Goal: Understand process/instructions: Learn about a topic

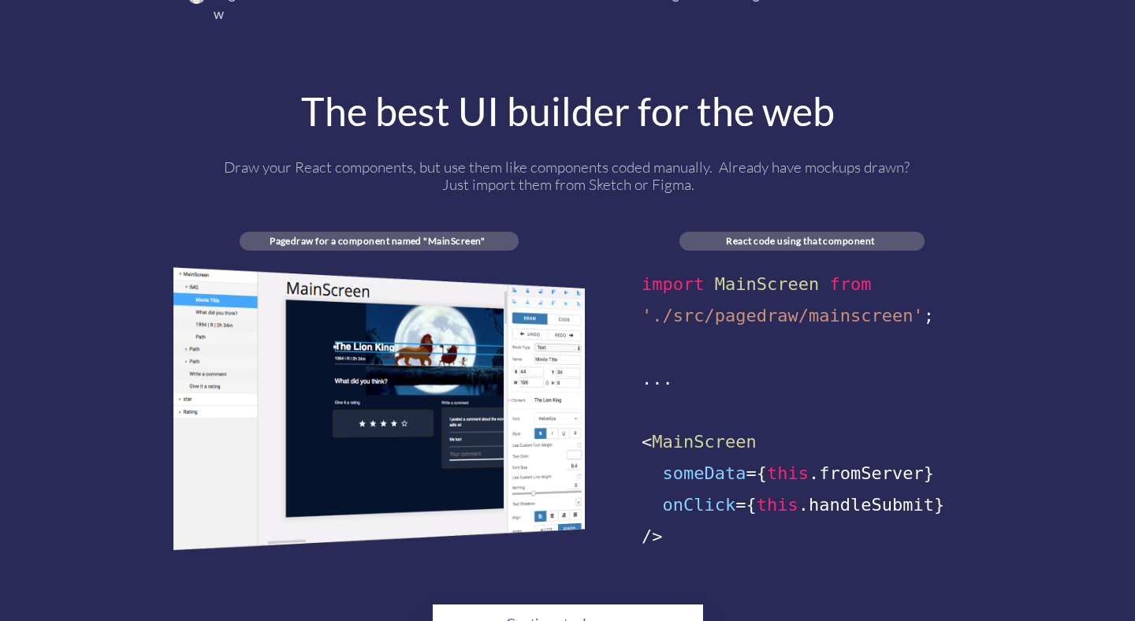
scroll to position [995, 0]
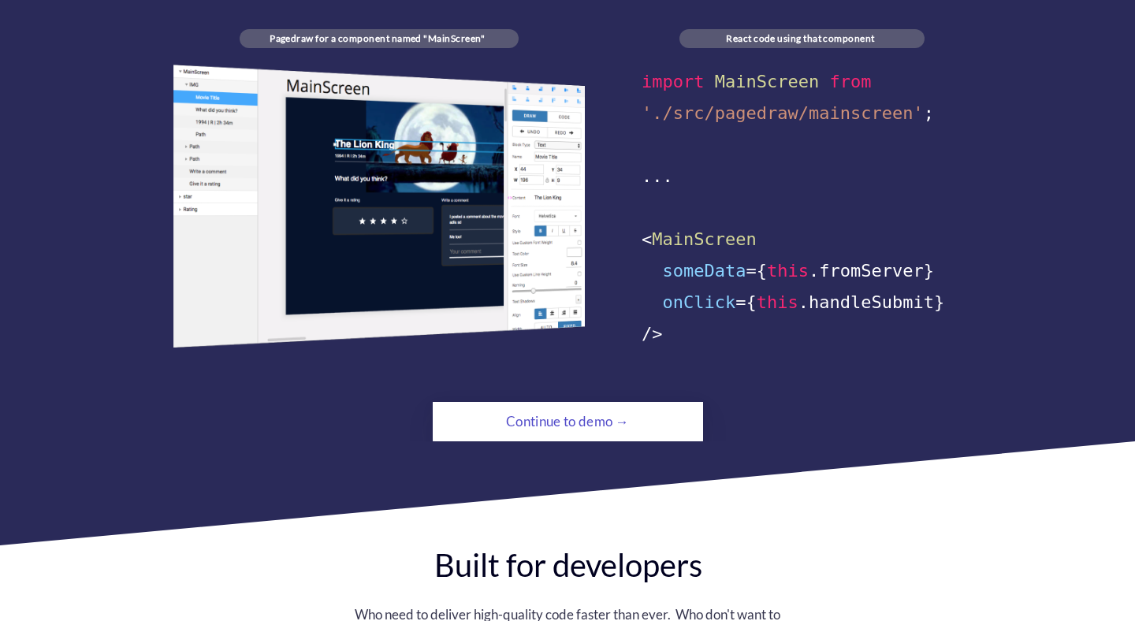
click at [534, 406] on div "Continue to demo →" at bounding box center [567, 422] width 184 height 32
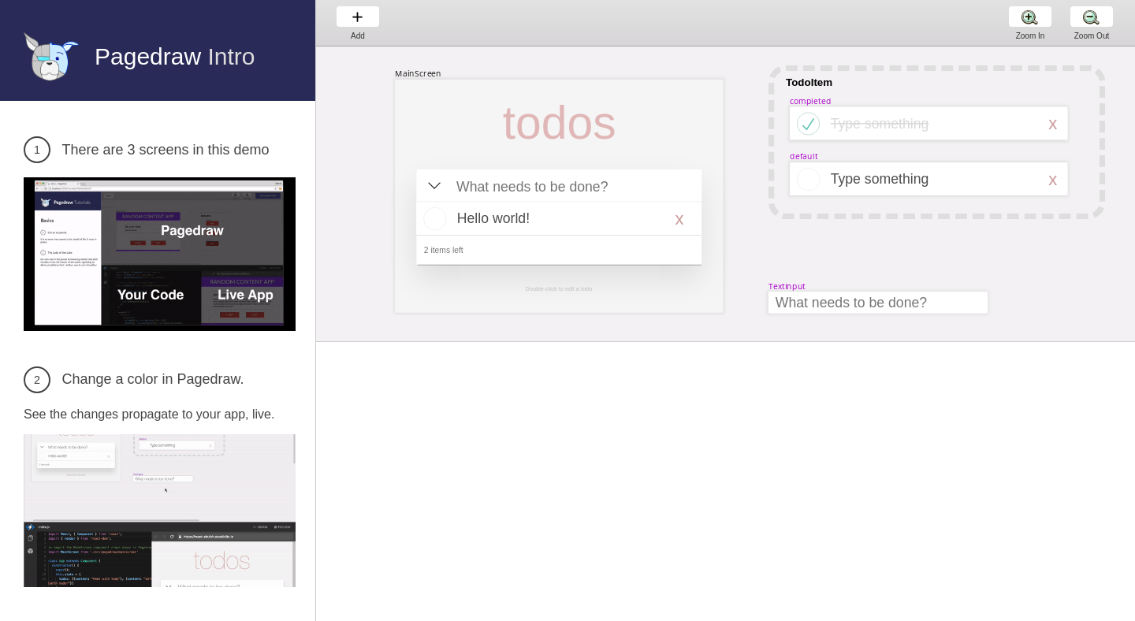
scroll to position [0, 29]
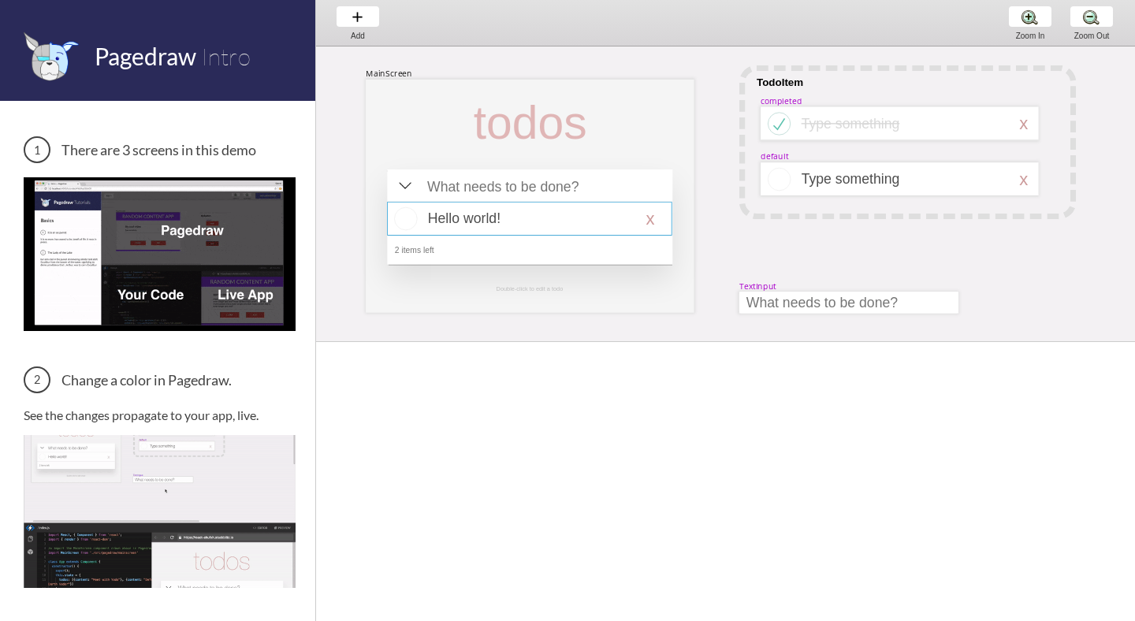
click at [526, 204] on div at bounding box center [529, 219] width 285 height 34
select select "16"
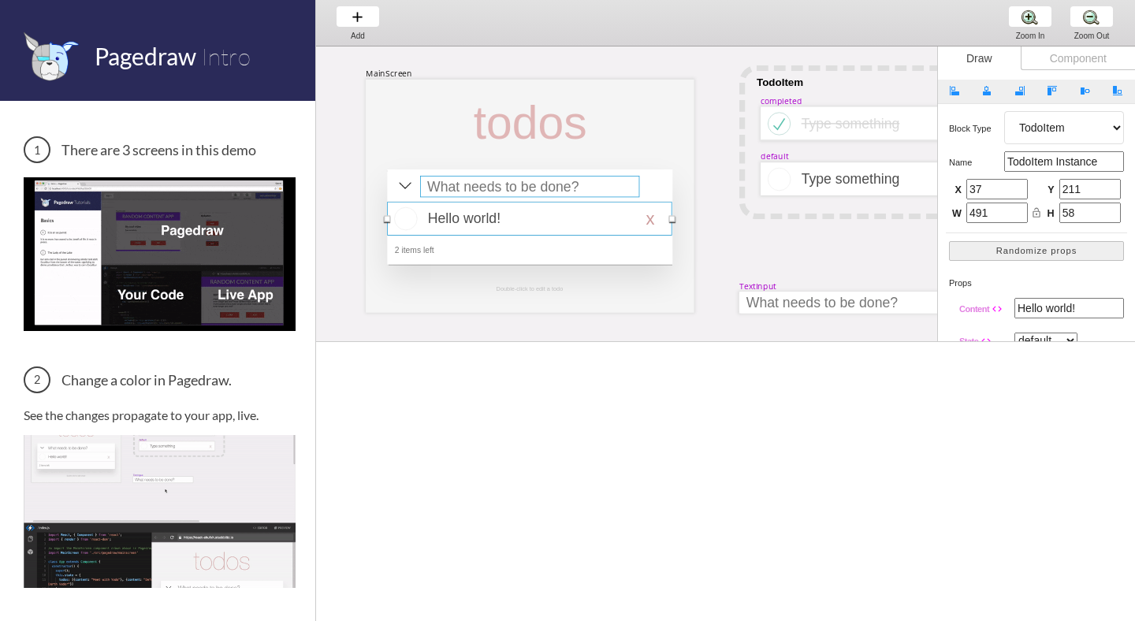
click at [522, 188] on div at bounding box center [529, 186] width 219 height 21
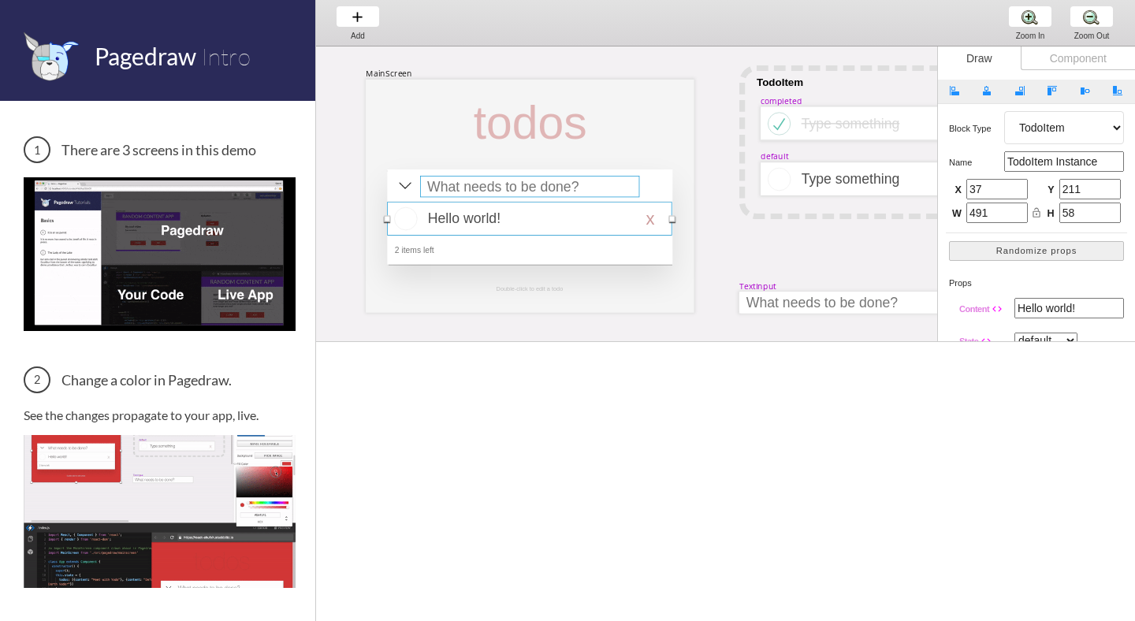
select select "15"
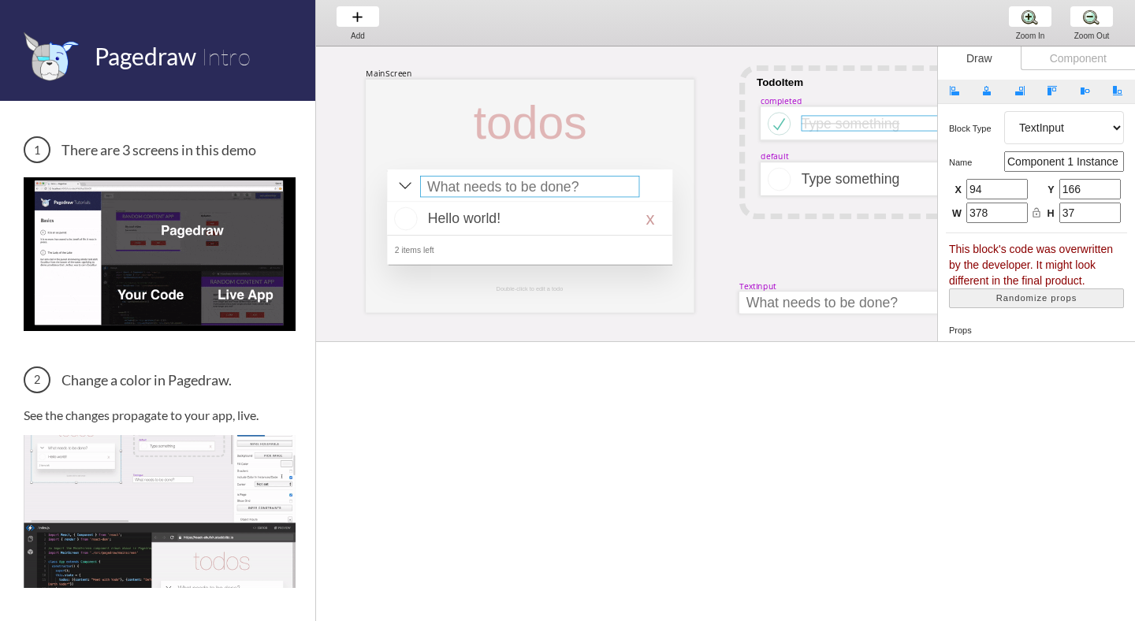
click at [808, 117] on div at bounding box center [905, 124] width 206 height 16
select select "3"
